Goal: Task Accomplishment & Management: Manage account settings

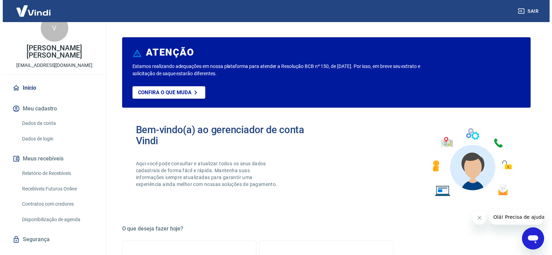
scroll to position [26, 0]
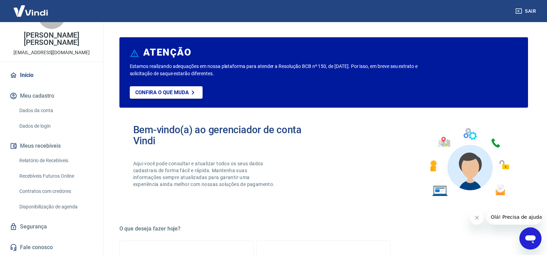
click at [65, 161] on link "Relatório de Recebíveis" at bounding box center [56, 161] width 78 height 14
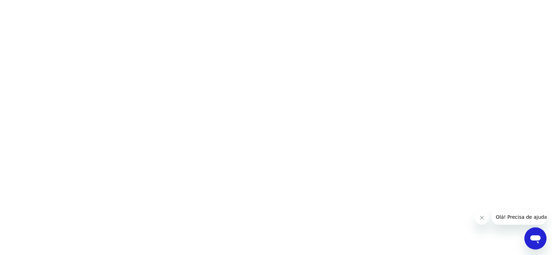
click at [59, 0] on html at bounding box center [276, 0] width 552 height 0
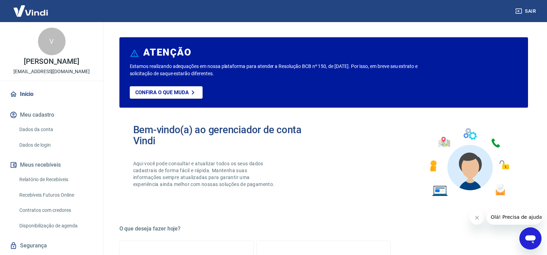
scroll to position [69, 0]
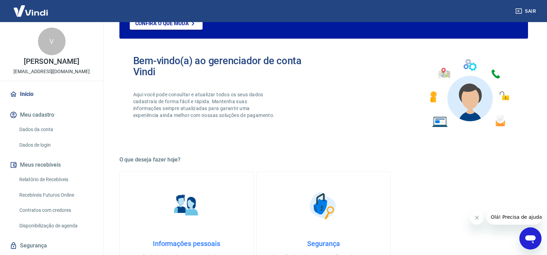
click at [54, 187] on link "Relatório de Recebíveis" at bounding box center [56, 180] width 78 height 14
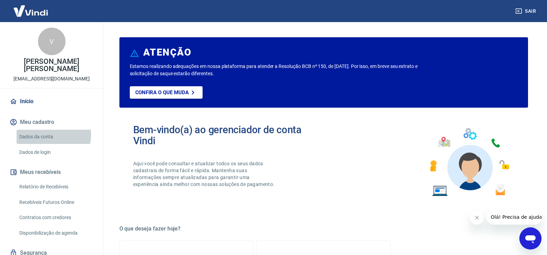
click at [48, 135] on link "Dados da conta" at bounding box center [56, 137] width 78 height 14
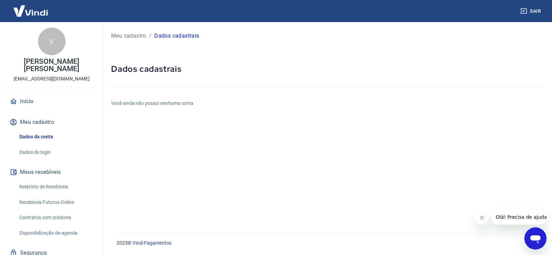
click at [45, 153] on link "Dados de login" at bounding box center [56, 152] width 78 height 14
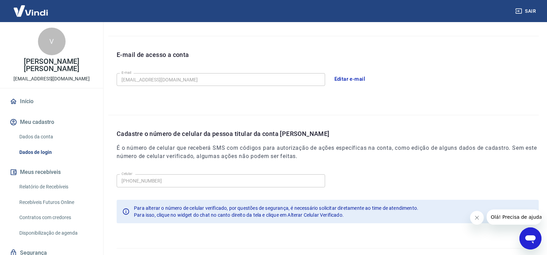
click at [26, 103] on link "Início" at bounding box center [51, 101] width 87 height 15
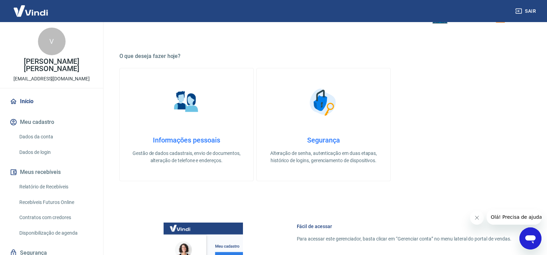
scroll to position [340, 0]
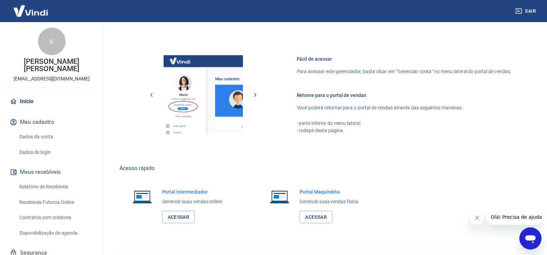
click at [57, 203] on link "Recebíveis Futuros Online" at bounding box center [56, 202] width 78 height 14
